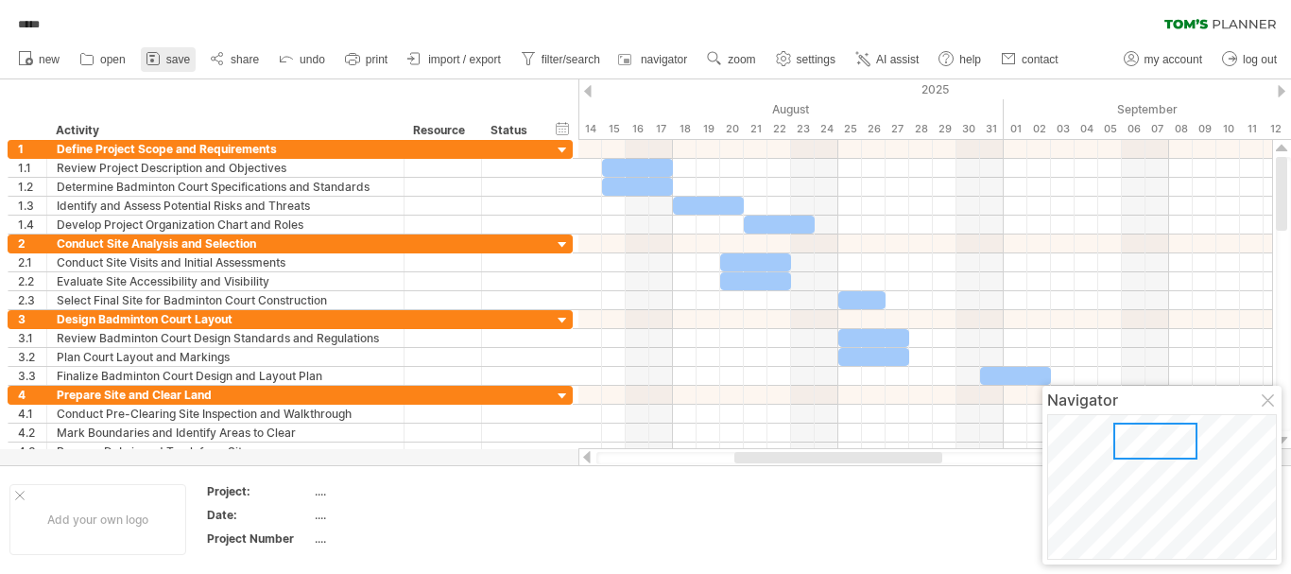
click at [170, 57] on span "save" at bounding box center [178, 59] width 24 height 13
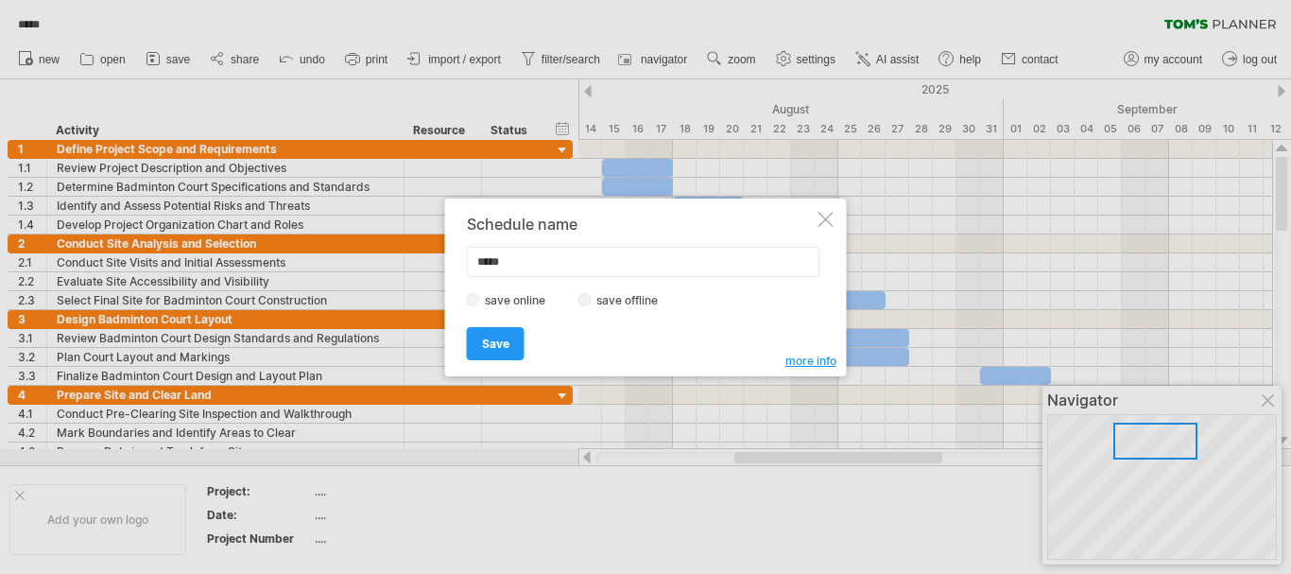
click at [490, 302] on label "save online" at bounding box center [520, 300] width 81 height 14
click at [501, 340] on span "Save" at bounding box center [495, 343] width 27 height 14
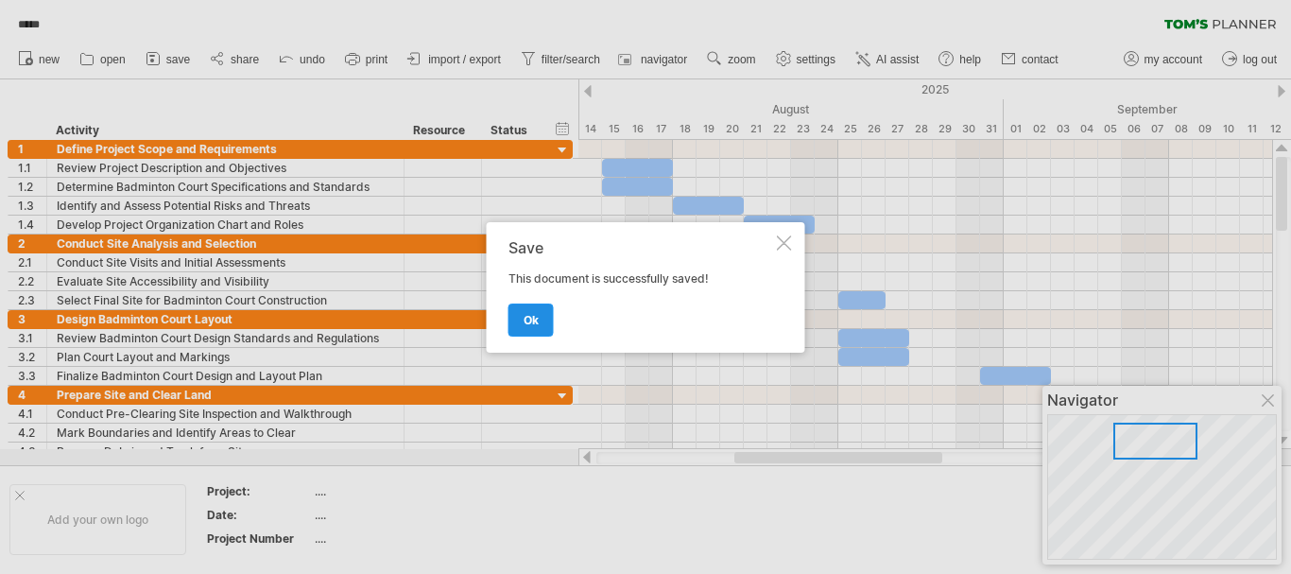
click at [522, 322] on link "ok" at bounding box center [530, 319] width 45 height 33
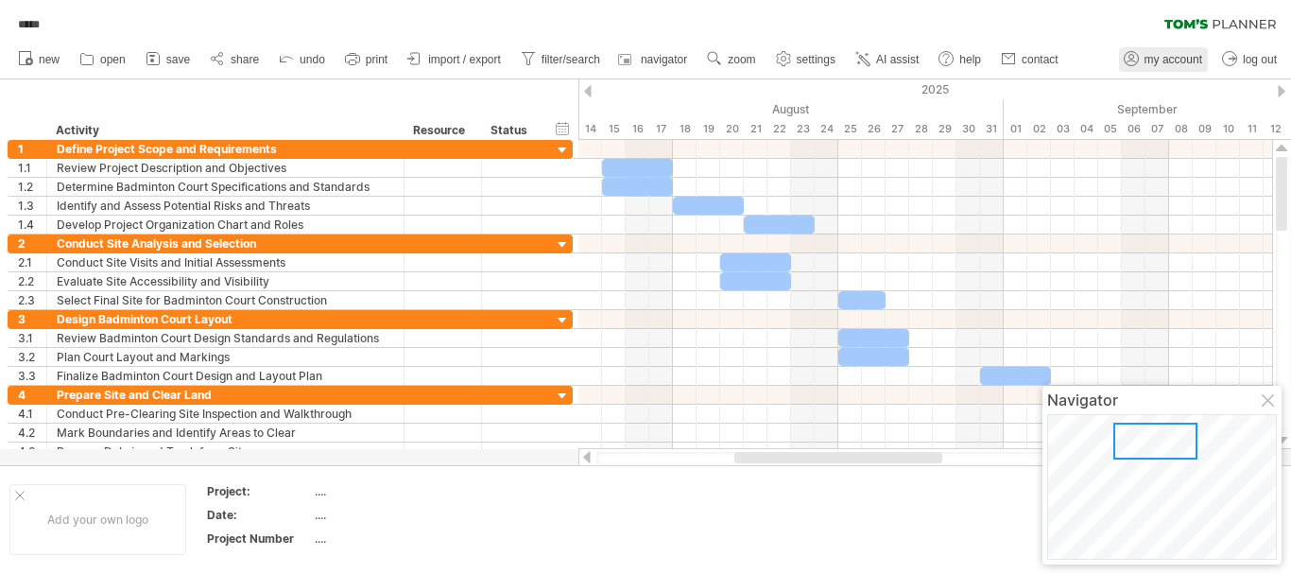
click at [1178, 58] on span "my account" at bounding box center [1173, 59] width 58 height 13
type input "**********"
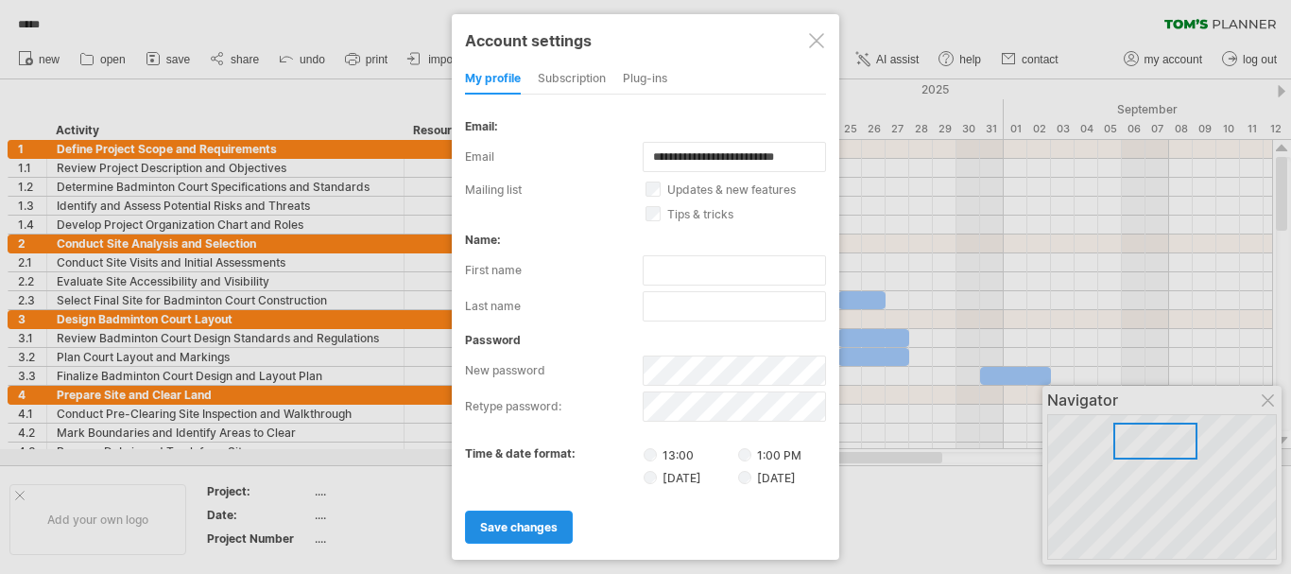
click at [483, 523] on span "save changes" at bounding box center [518, 527] width 77 height 14
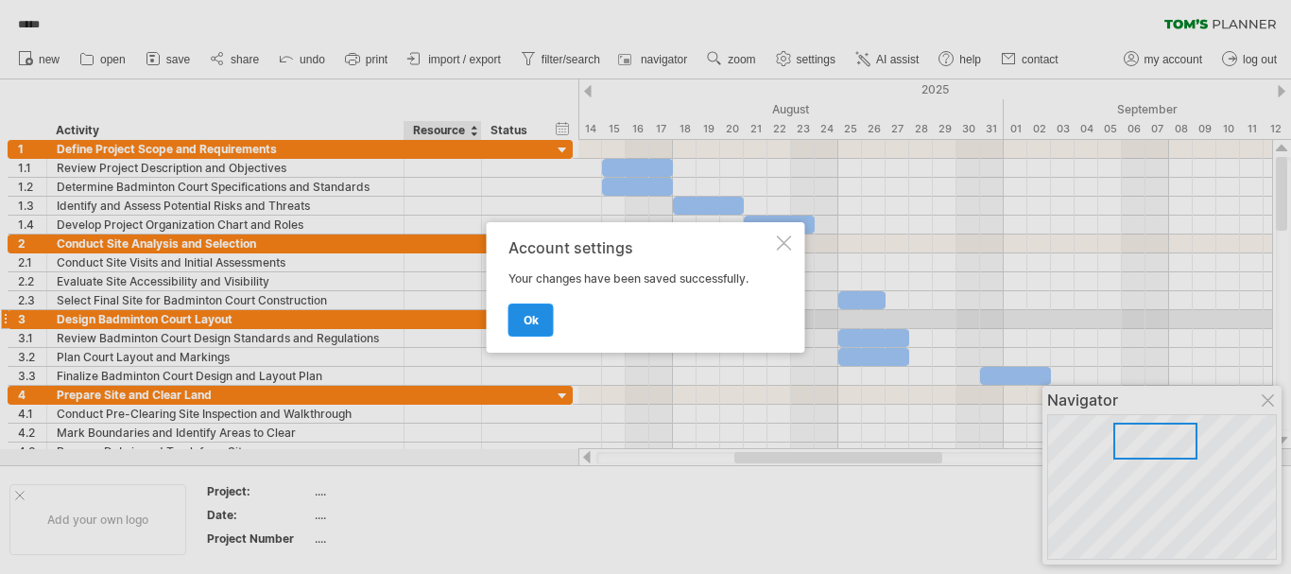
click at [517, 325] on link "ok" at bounding box center [530, 319] width 45 height 33
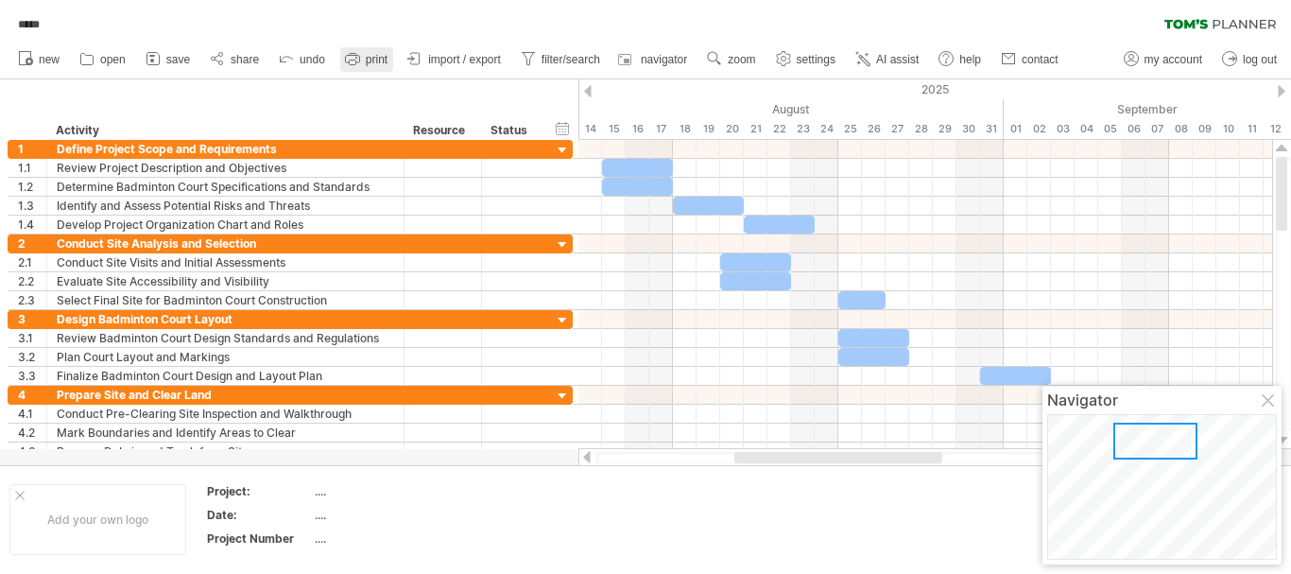
click at [372, 61] on span "print" at bounding box center [377, 59] width 22 height 13
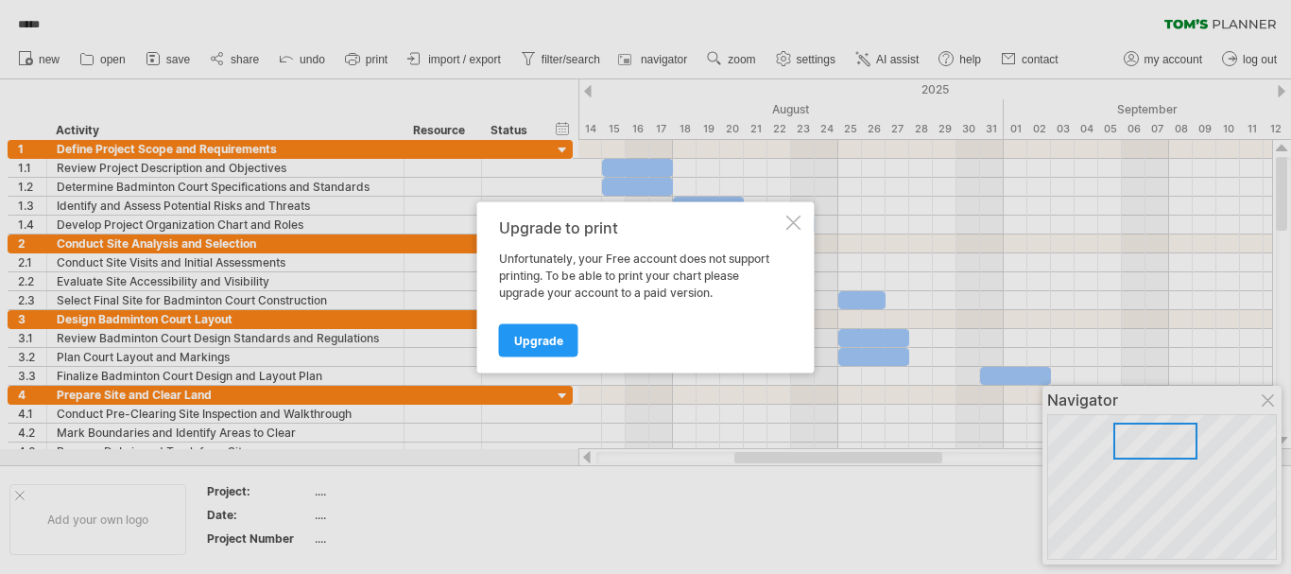
click at [798, 229] on div at bounding box center [793, 222] width 15 height 15
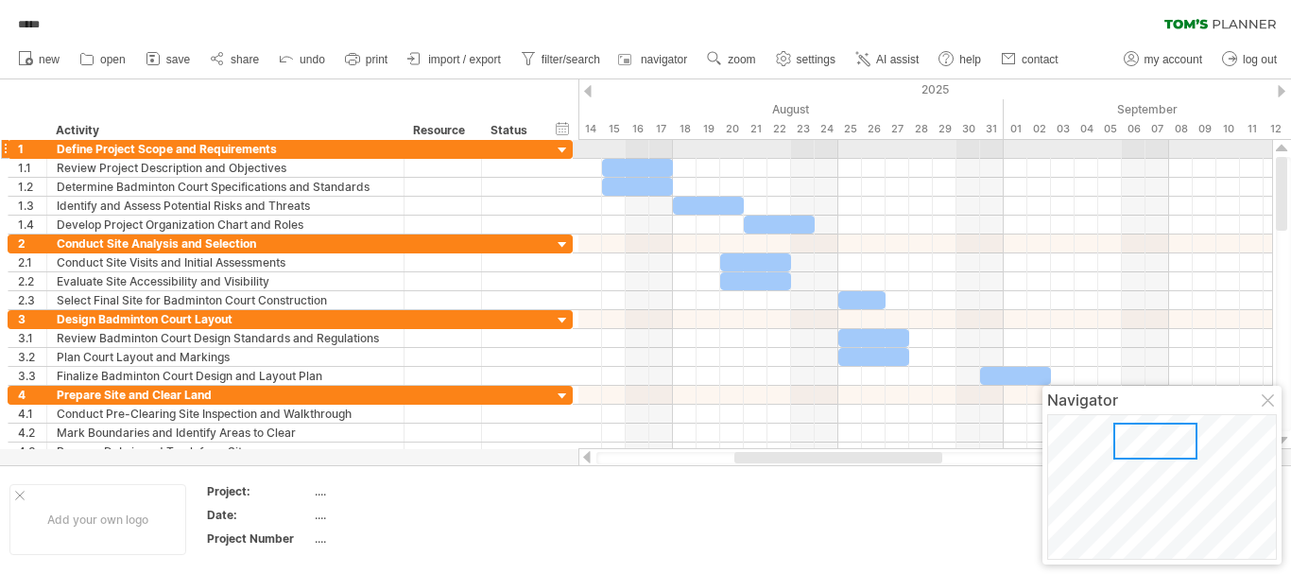
drag, startPoint x: 1280, startPoint y: 210, endPoint x: 1290, endPoint y: 80, distance: 129.9
click at [1290, 80] on div "Trying to reach [DOMAIN_NAME] Connected again... 0% ***** clear filter" at bounding box center [645, 287] width 1291 height 574
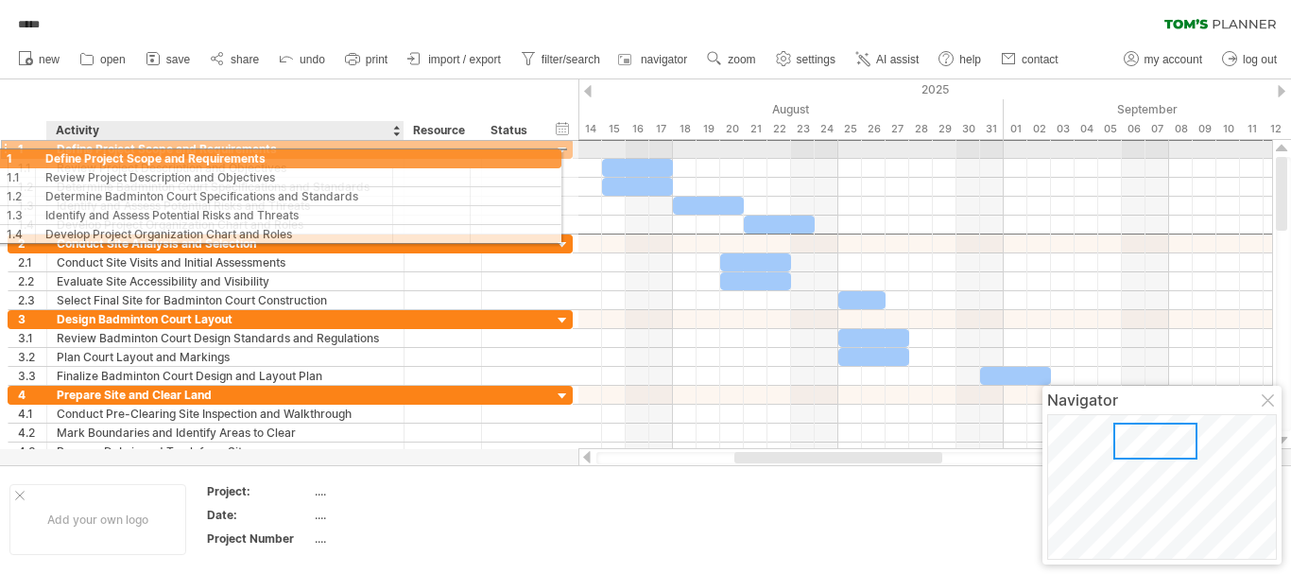
drag, startPoint x: 15, startPoint y: 151, endPoint x: 168, endPoint y: 157, distance: 153.2
click at [167, 156] on div "**********" at bounding box center [290, 149] width 565 height 20
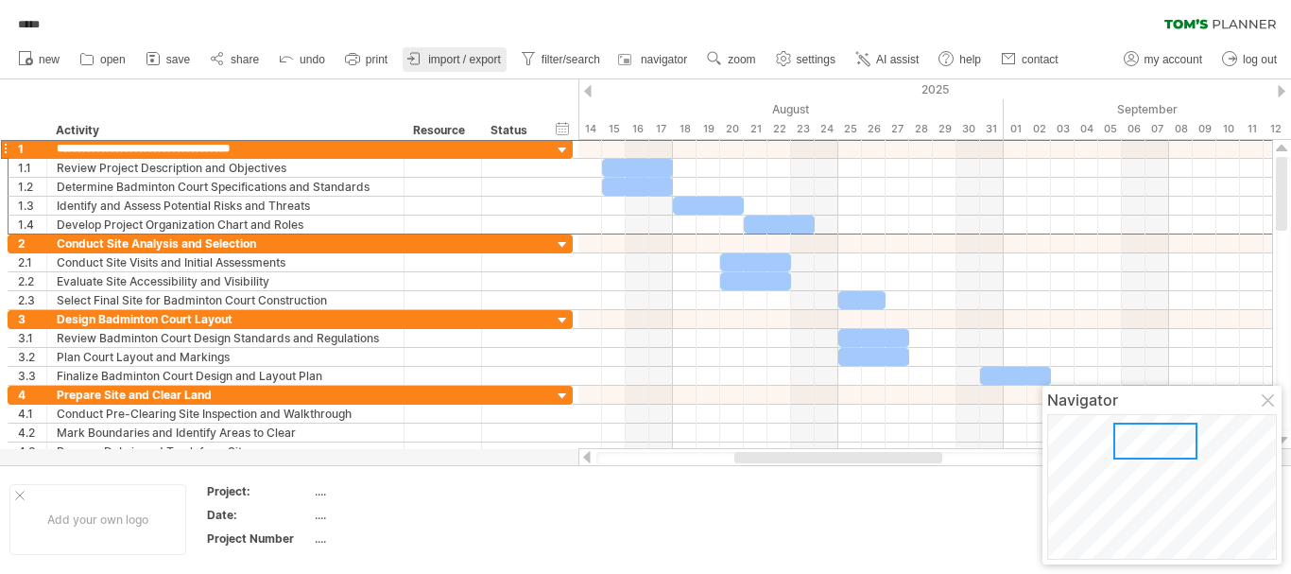
click at [471, 48] on link "import / export" at bounding box center [455, 59] width 104 height 25
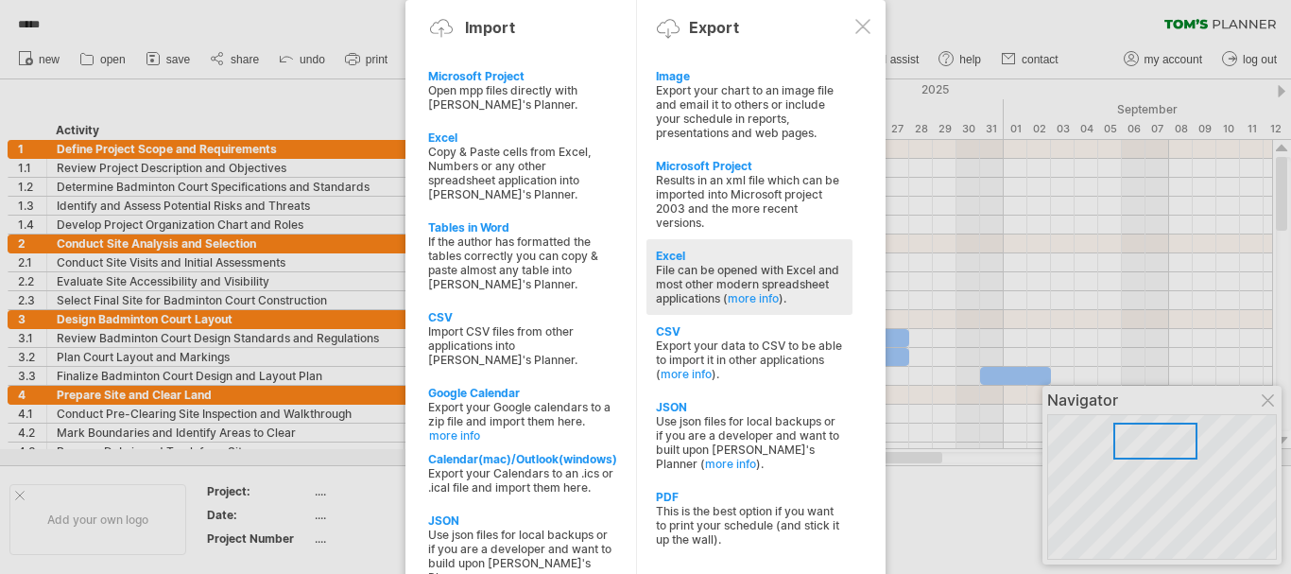
click at [707, 264] on div "File can be opened with Excel and most other modern spreadsheet applications ( …" at bounding box center [749, 284] width 187 height 43
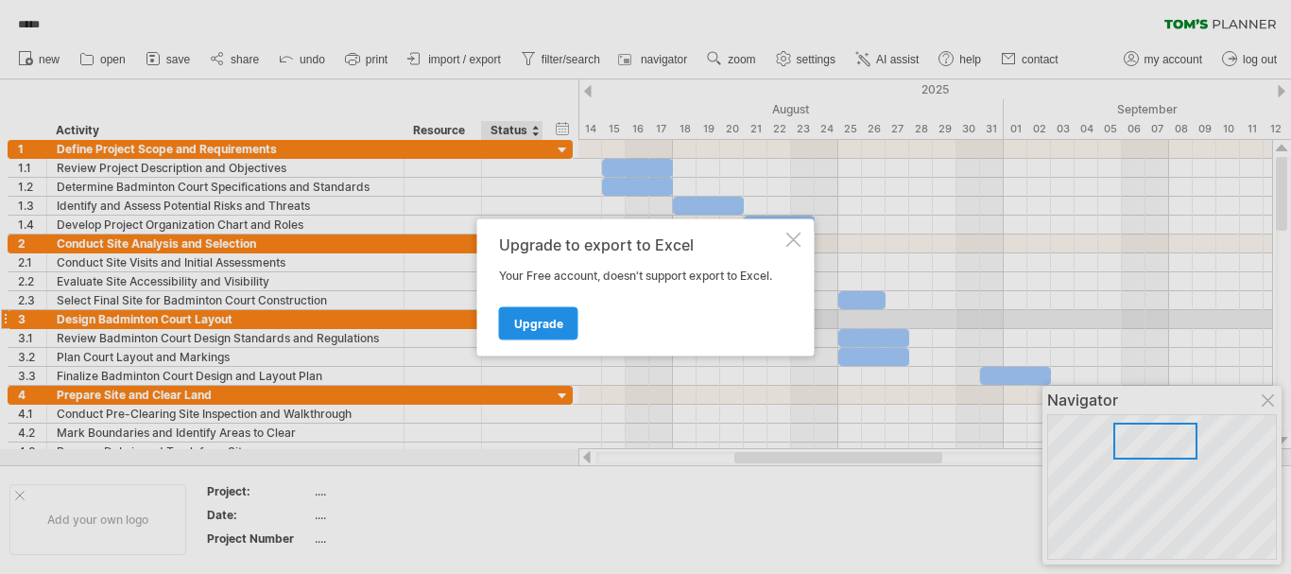
click at [541, 325] on span "Upgrade" at bounding box center [538, 323] width 49 height 14
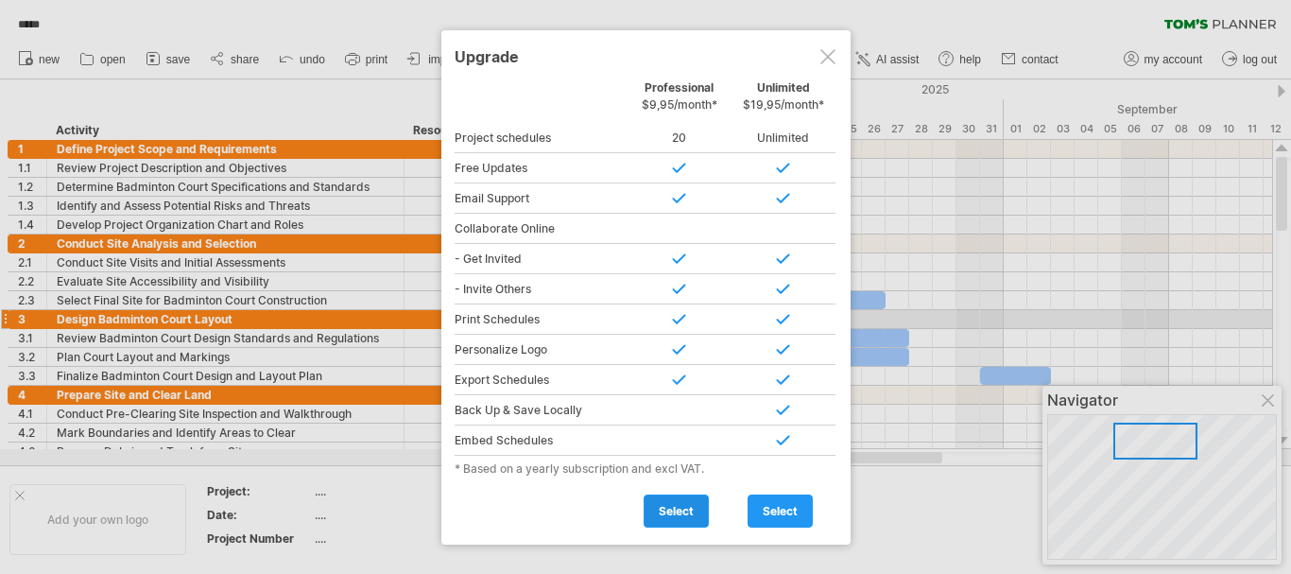
click at [672, 514] on span "select" at bounding box center [676, 511] width 35 height 14
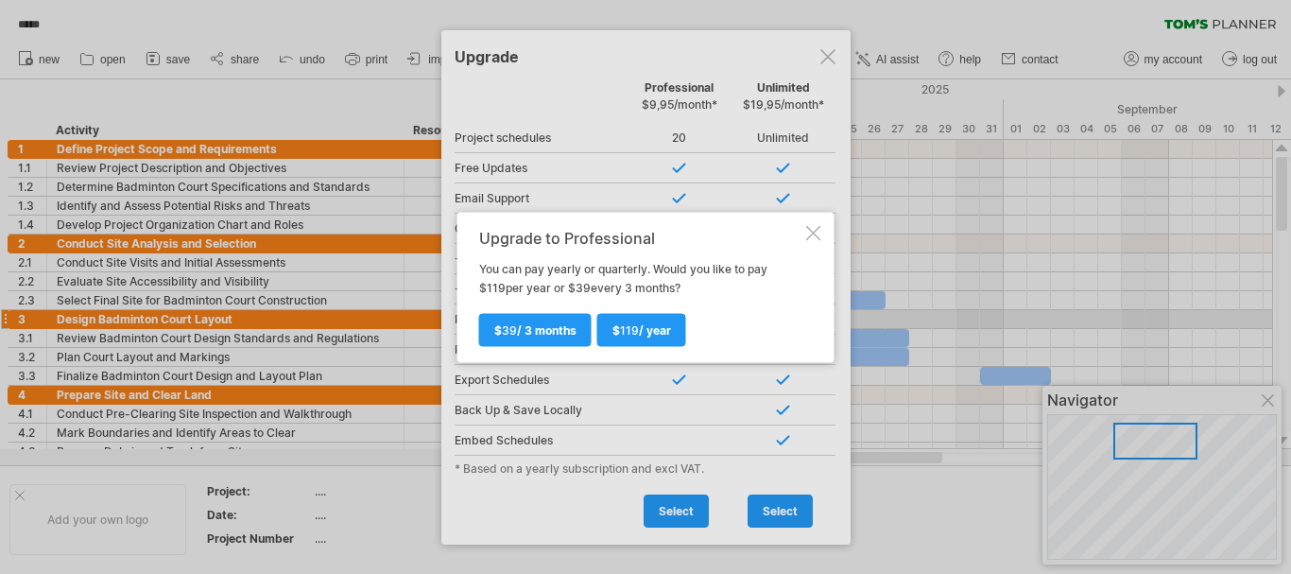
click at [817, 238] on div at bounding box center [813, 232] width 15 height 15
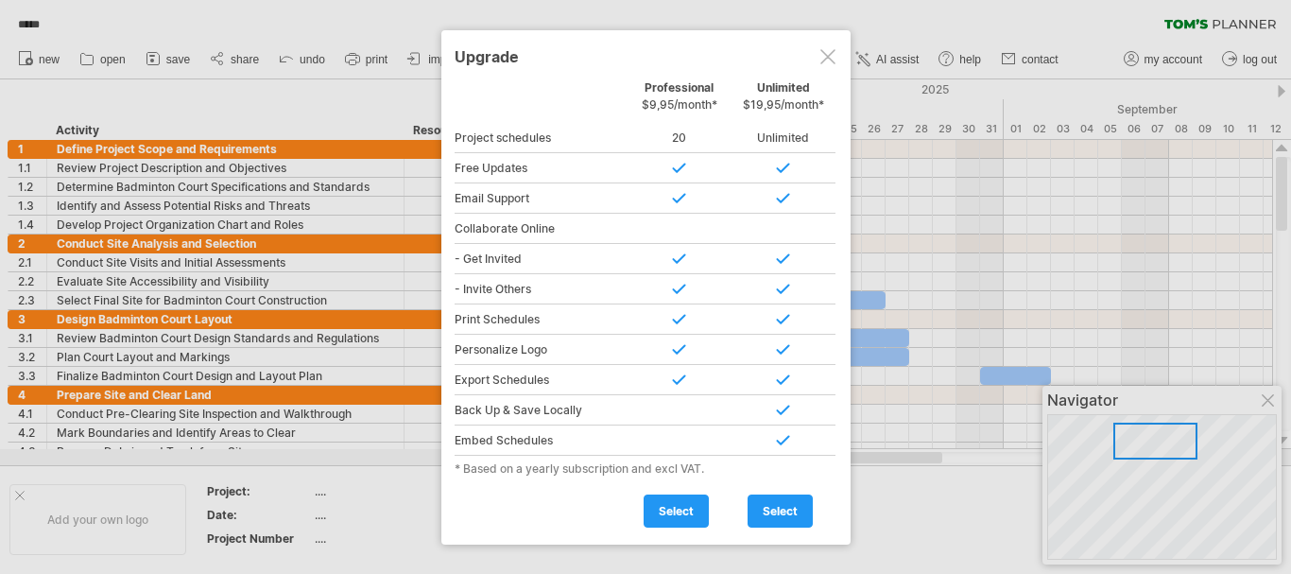
click at [832, 55] on div at bounding box center [827, 56] width 15 height 15
